Goal: Information Seeking & Learning: Learn about a topic

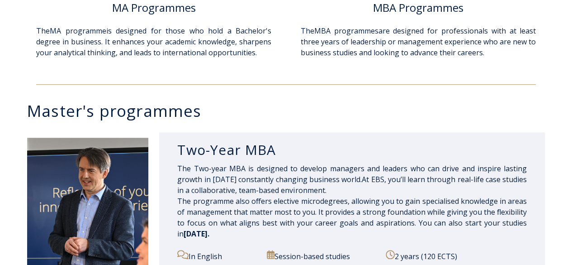
scroll to position [527, 0]
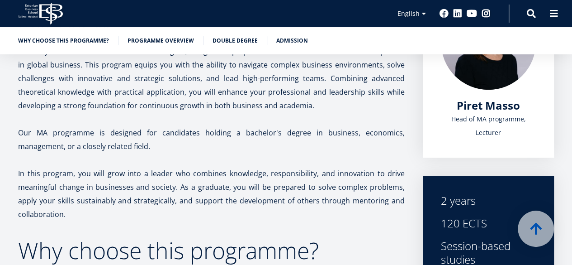
scroll to position [166, 0]
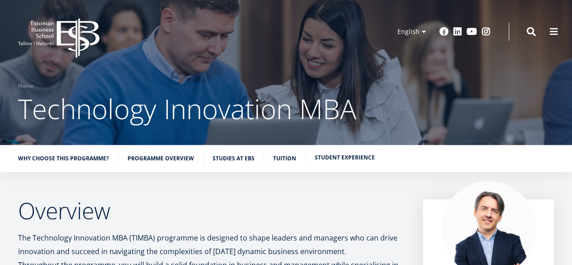
click at [319, 161] on link "Student experience" at bounding box center [345, 157] width 60 height 9
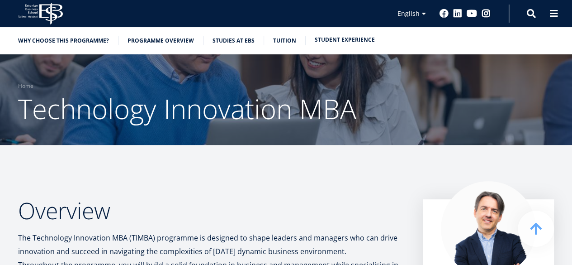
scroll to position [3904, 0]
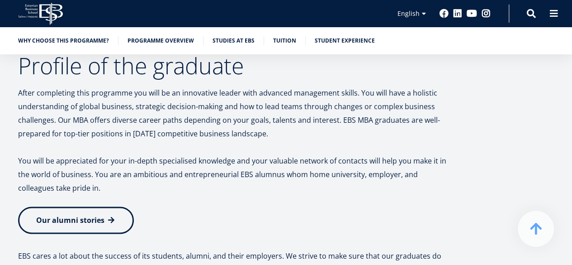
click at [64, 215] on span "Our alumni stories" at bounding box center [70, 220] width 68 height 10
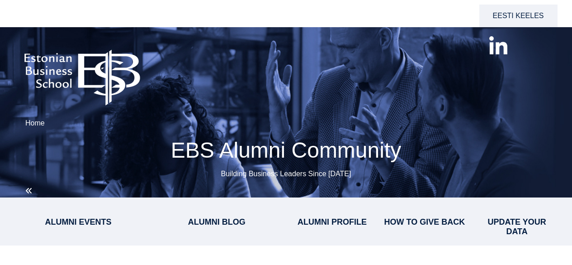
select select "**"
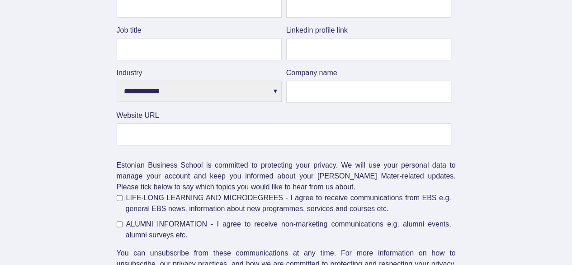
scroll to position [2192, 0]
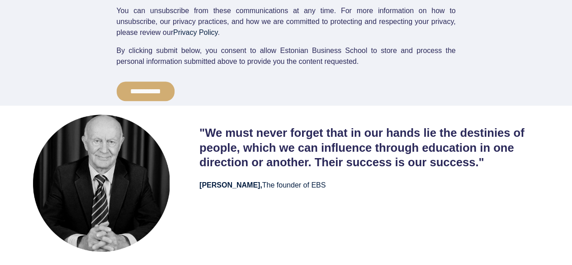
click at [210, 190] on h3 "Madis Habakuk , The founder of EBS" at bounding box center [379, 185] width 358 height 9
drag, startPoint x: 210, startPoint y: 191, endPoint x: 237, endPoint y: 185, distance: 27.3
click at [237, 185] on h3 "Madis Habakuk , The founder of EBS" at bounding box center [379, 185] width 358 height 9
copy strong "[PERSON_NAME]"
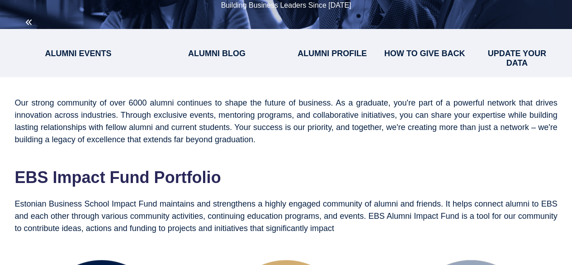
scroll to position [201, 0]
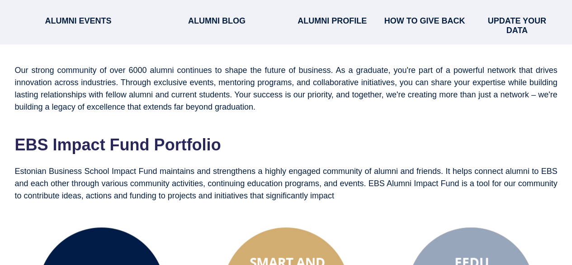
click at [339, 20] on span "ALUMNI PROFILE" at bounding box center [332, 20] width 69 height 9
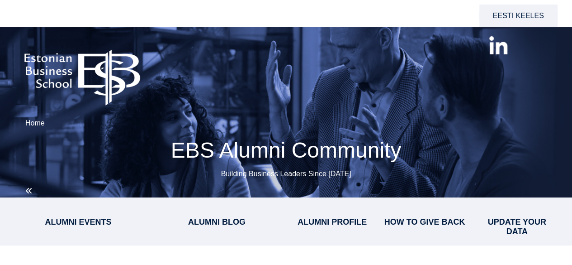
click at [225, 228] on div "ALUMNI EVENTS ALUMNI BLOG ALUMNI PROFILE HOW TO GIVE BACK UPDATE YOUR DATA" at bounding box center [286, 221] width 543 height 30
click at [220, 224] on span "ALUMNI BLOG" at bounding box center [216, 221] width 57 height 9
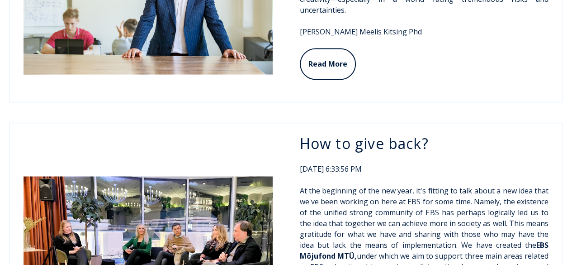
scroll to position [2559, 0]
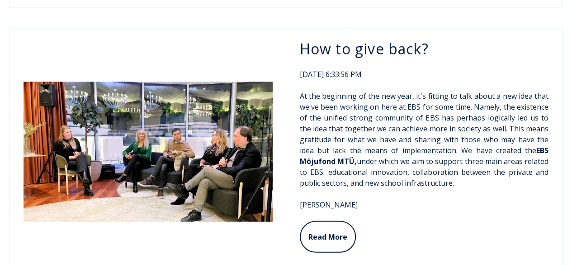
click at [107, 130] on img at bounding box center [148, 151] width 249 height 140
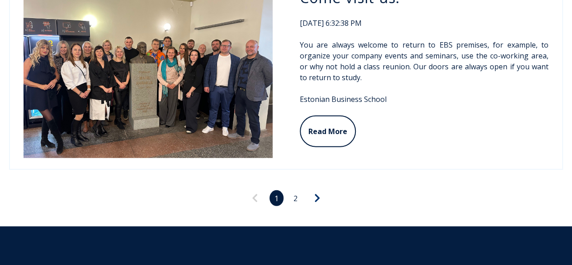
scroll to position [2885, 0]
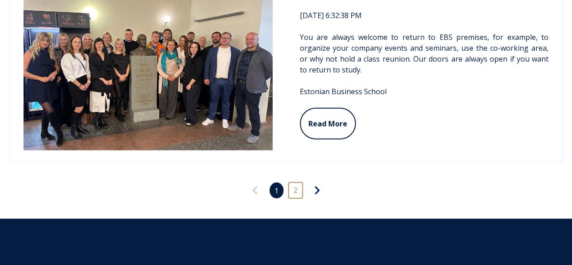
click at [300, 182] on link "2" at bounding box center [296, 190] width 14 height 16
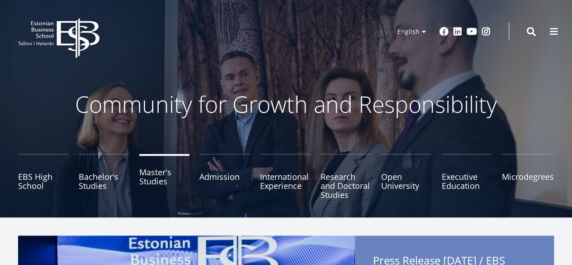
click at [160, 182] on link "Master's Studies" at bounding box center [164, 176] width 51 height 45
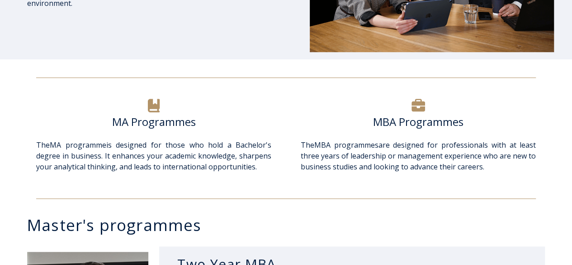
scroll to position [304, 0]
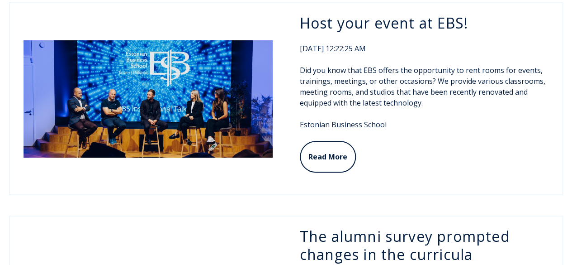
scroll to position [928, 0]
